Goal: Task Accomplishment & Management: Use online tool/utility

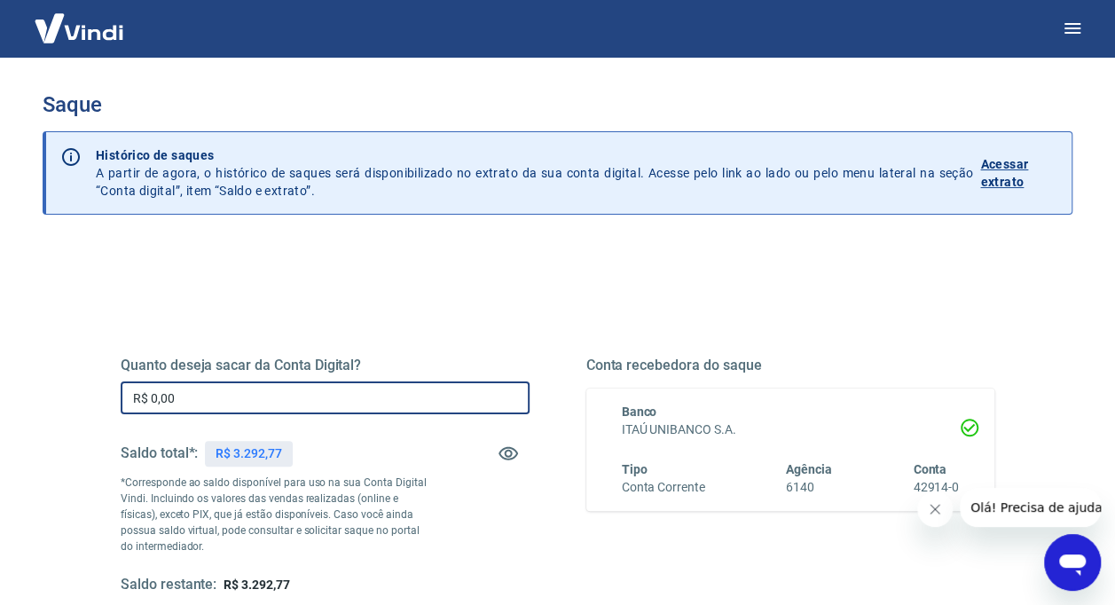
click at [274, 399] on input "R$ 0,00" at bounding box center [325, 397] width 409 height 33
type input "R$ 2.500,00"
click at [557, 298] on div "Quanto deseja sacar da Conta Digital? R$ 2.500,00 ​ Saldo total*: R$ 3.292,77 *…" at bounding box center [557, 485] width 916 height 412
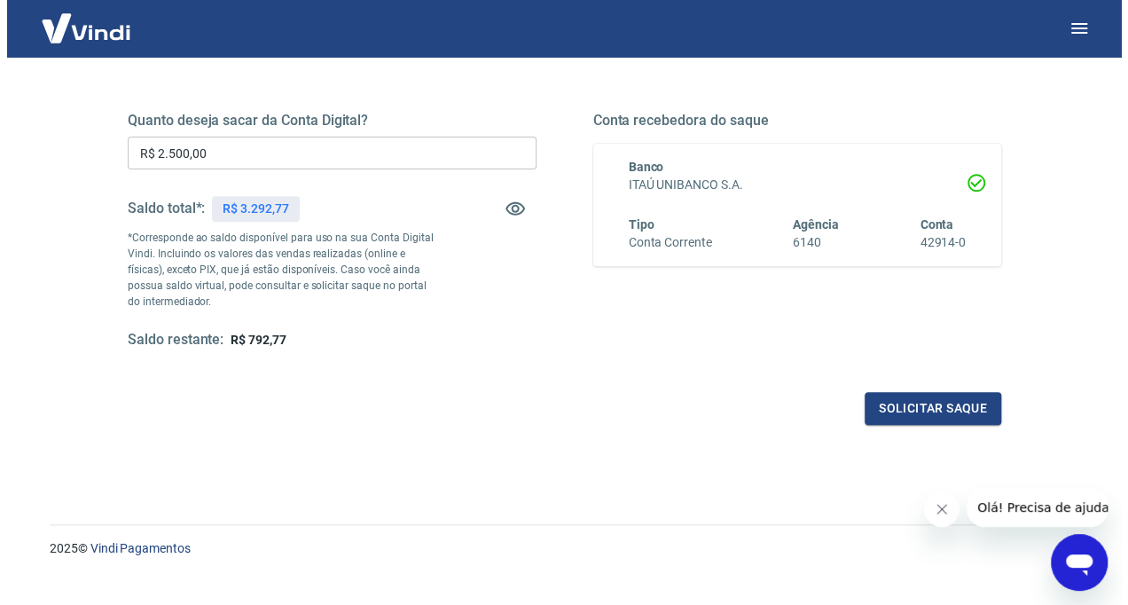
scroll to position [271, 0]
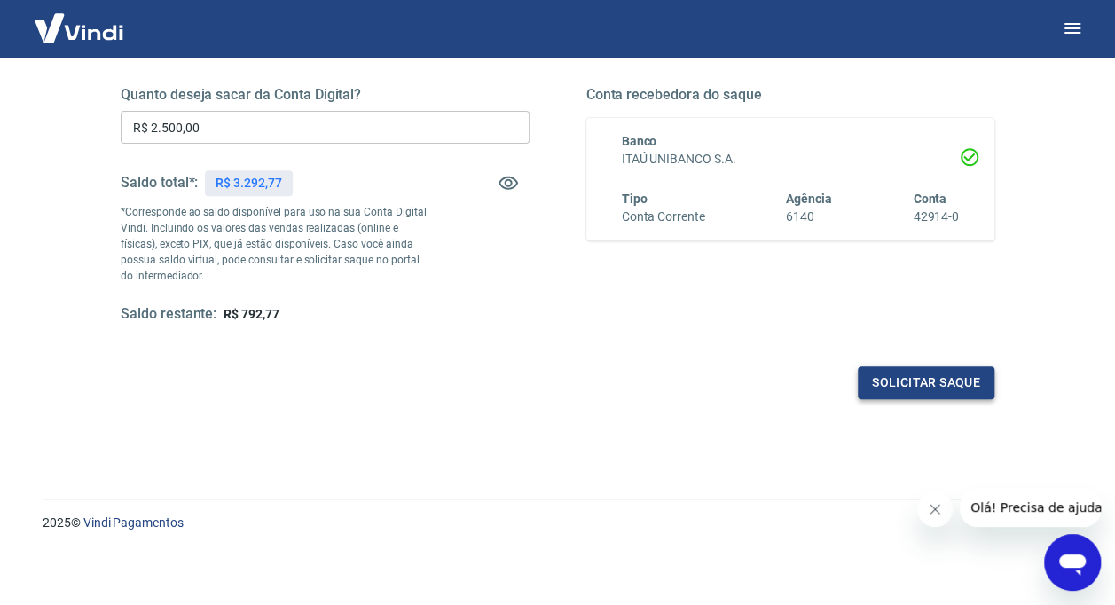
click at [885, 387] on button "Solicitar saque" at bounding box center [926, 382] width 137 height 33
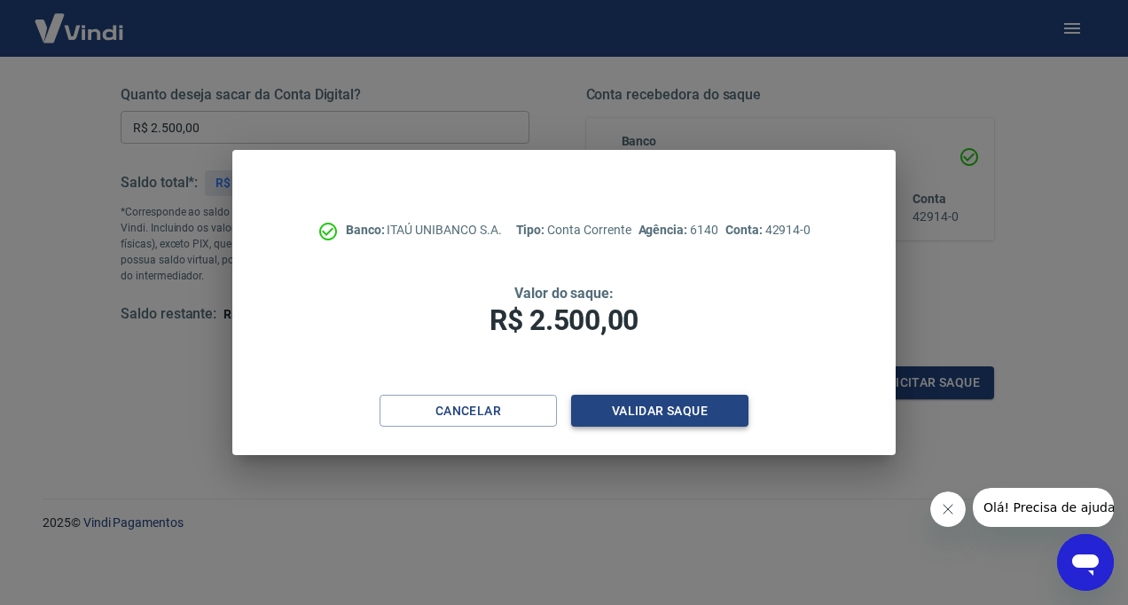
click at [664, 420] on button "Validar saque" at bounding box center [659, 411] width 177 height 33
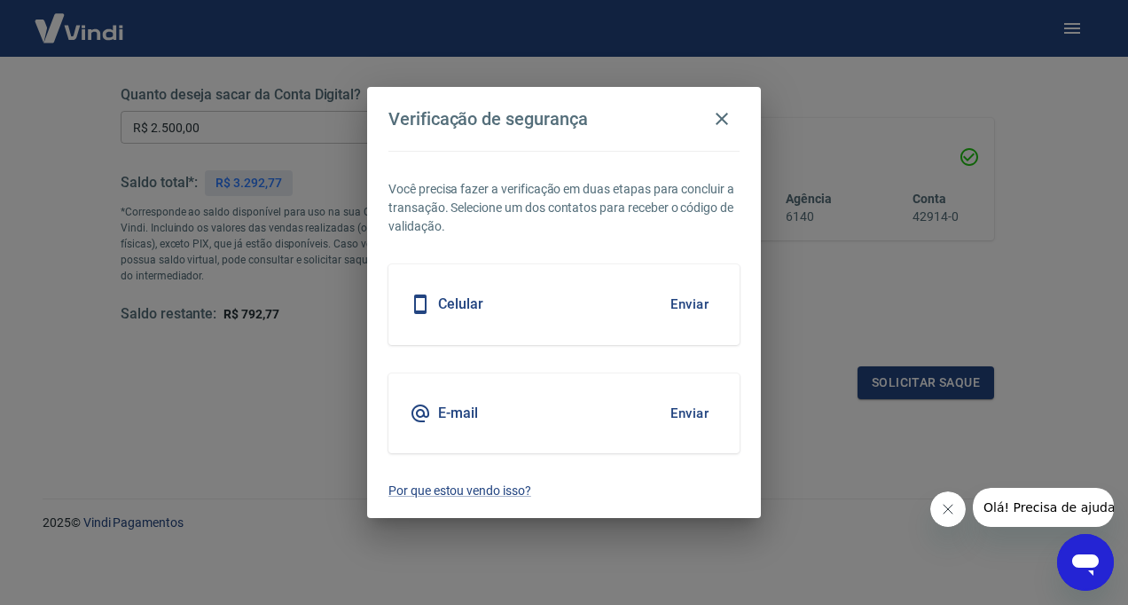
click at [679, 414] on button "Enviar" at bounding box center [690, 413] width 58 height 37
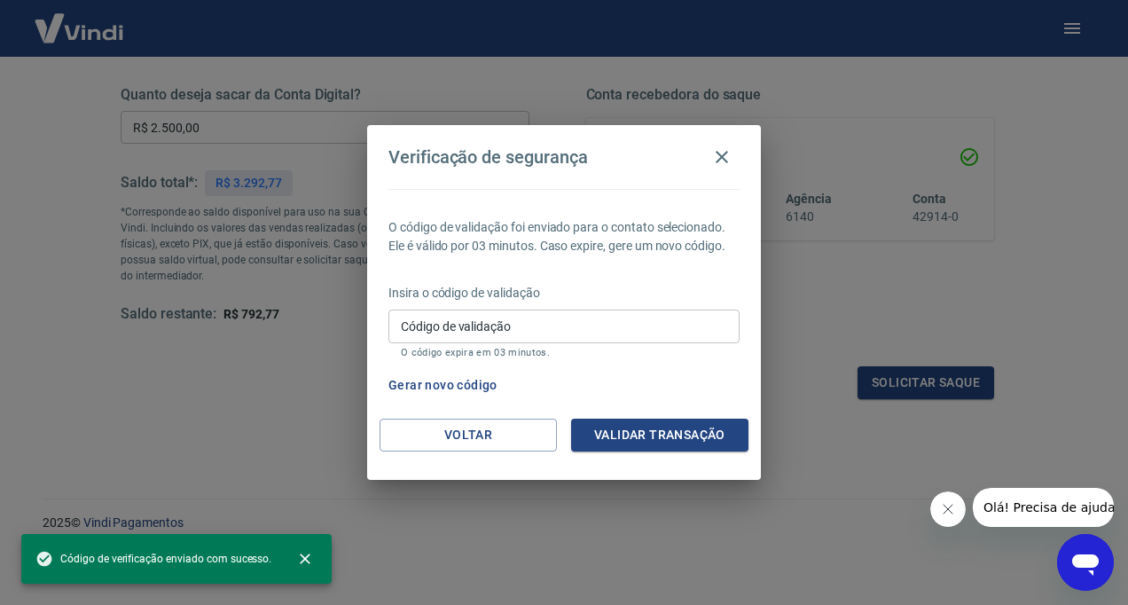
click at [534, 314] on input "Código de validação" at bounding box center [564, 326] width 351 height 33
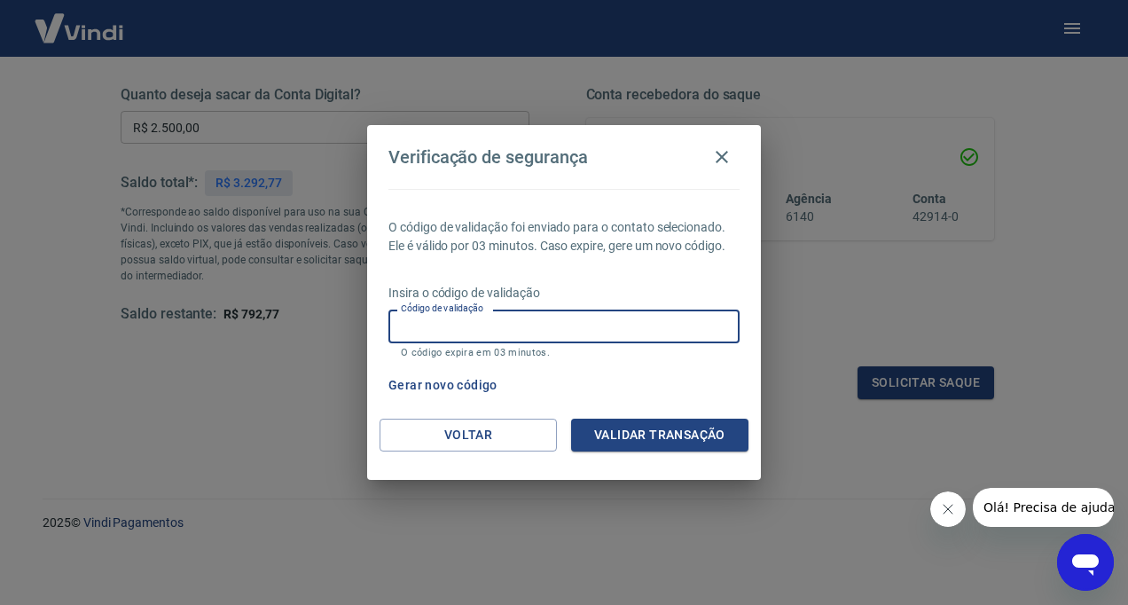
paste input "749371"
type input "749371"
click at [653, 436] on button "Validar transação" at bounding box center [659, 435] width 177 height 33
